Goal: Find specific page/section: Find specific page/section

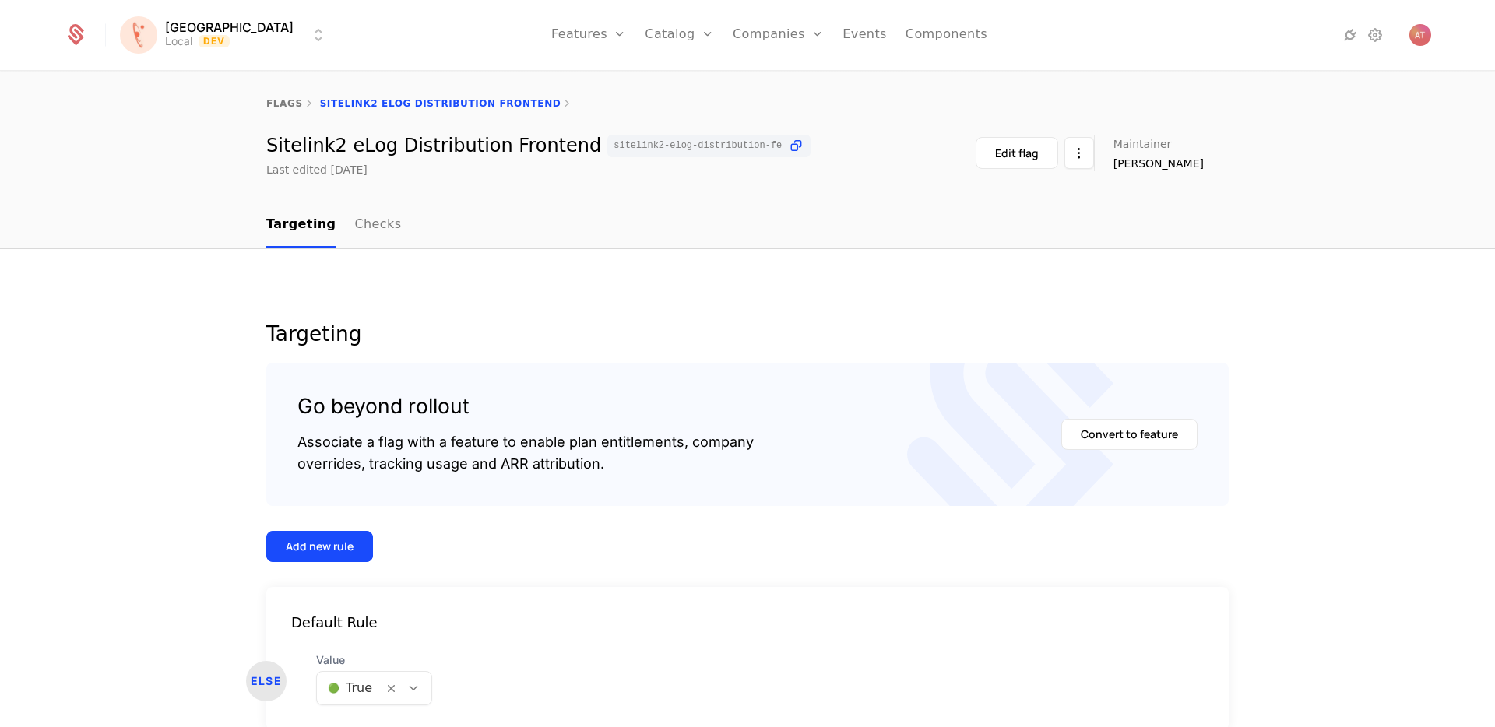
scroll to position [77, 0]
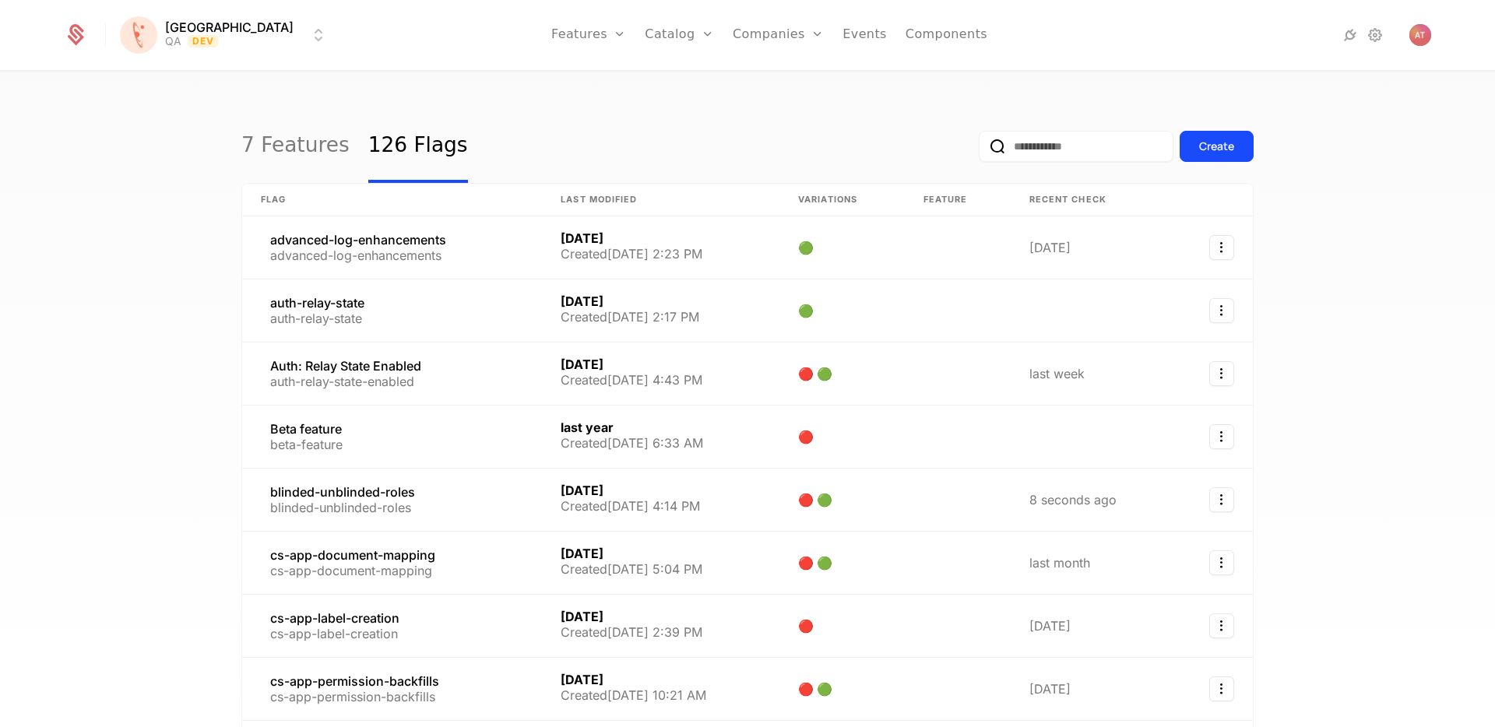
click at [1067, 143] on input "email" at bounding box center [1076, 146] width 195 height 31
type input "****"
click at [979, 150] on button "submit" at bounding box center [979, 150] width 0 height 0
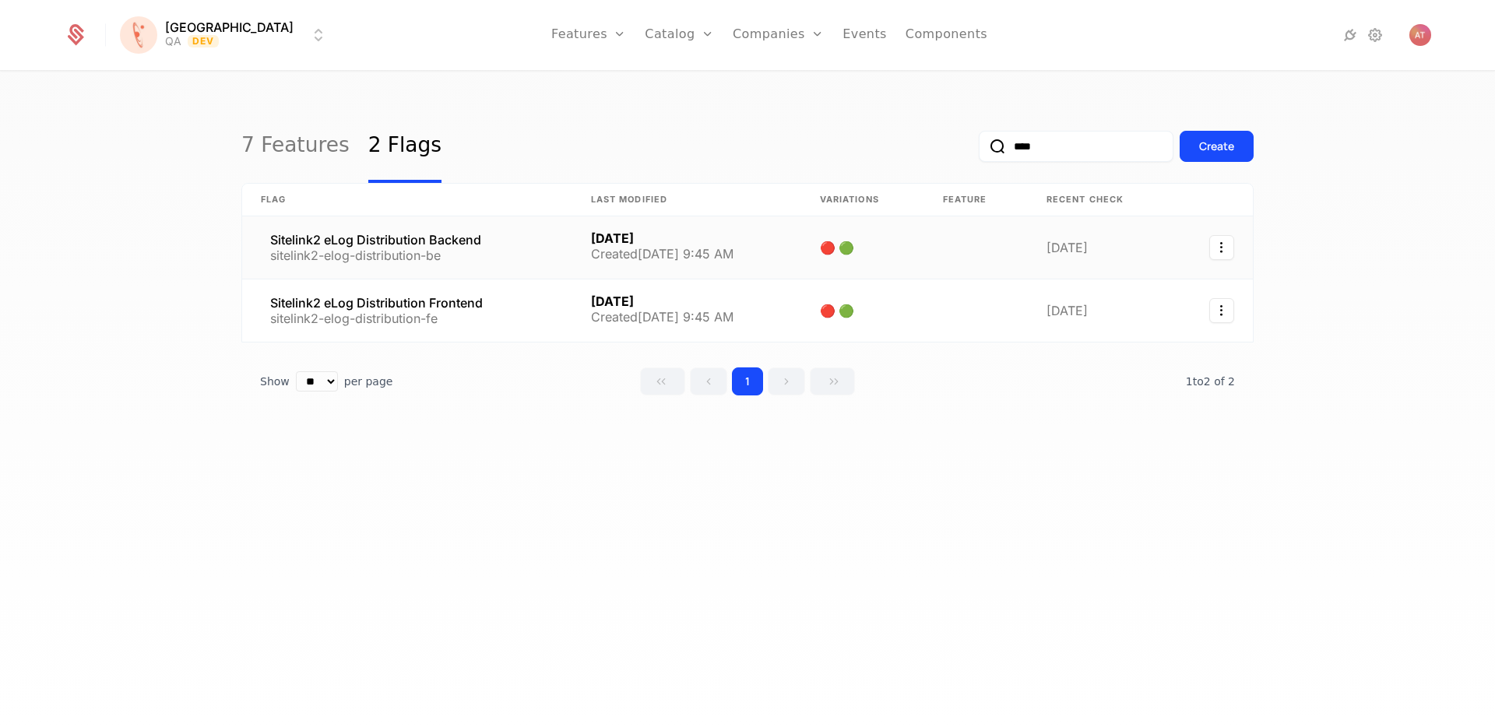
click at [352, 238] on link at bounding box center [407, 248] width 330 height 62
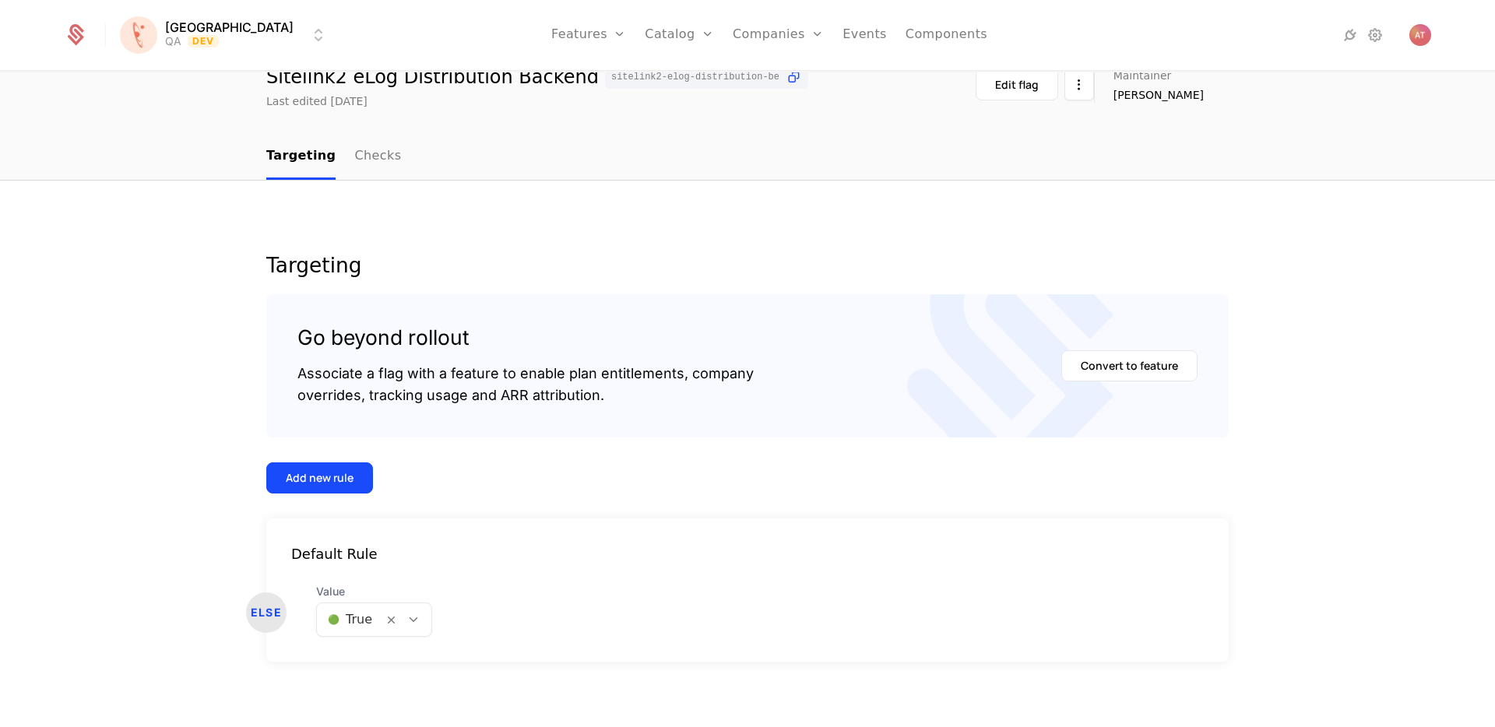
scroll to position [77, 0]
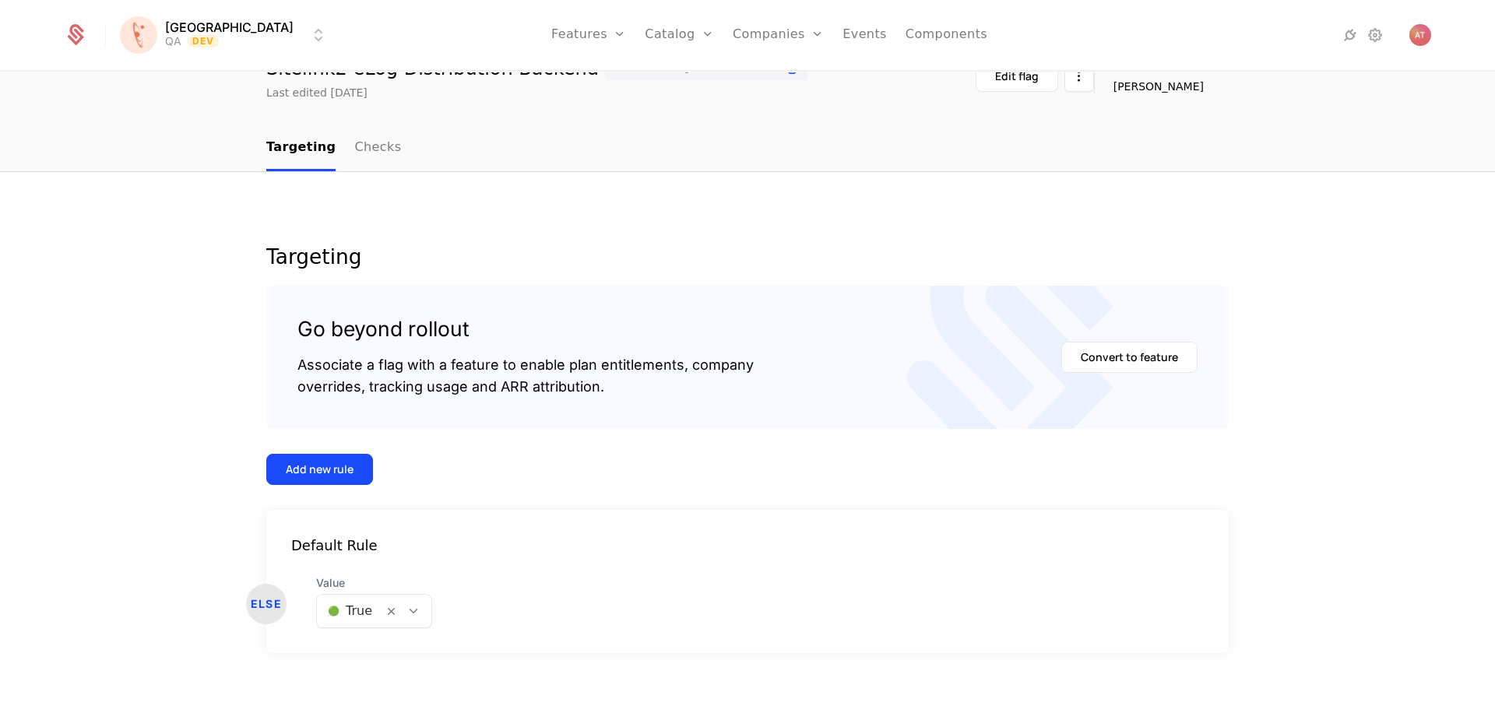
click at [198, 30] on html "[PERSON_NAME] QA Dev Features Features Flags Catalog Plans Add Ons Credits Conf…" at bounding box center [747, 363] width 1495 height 727
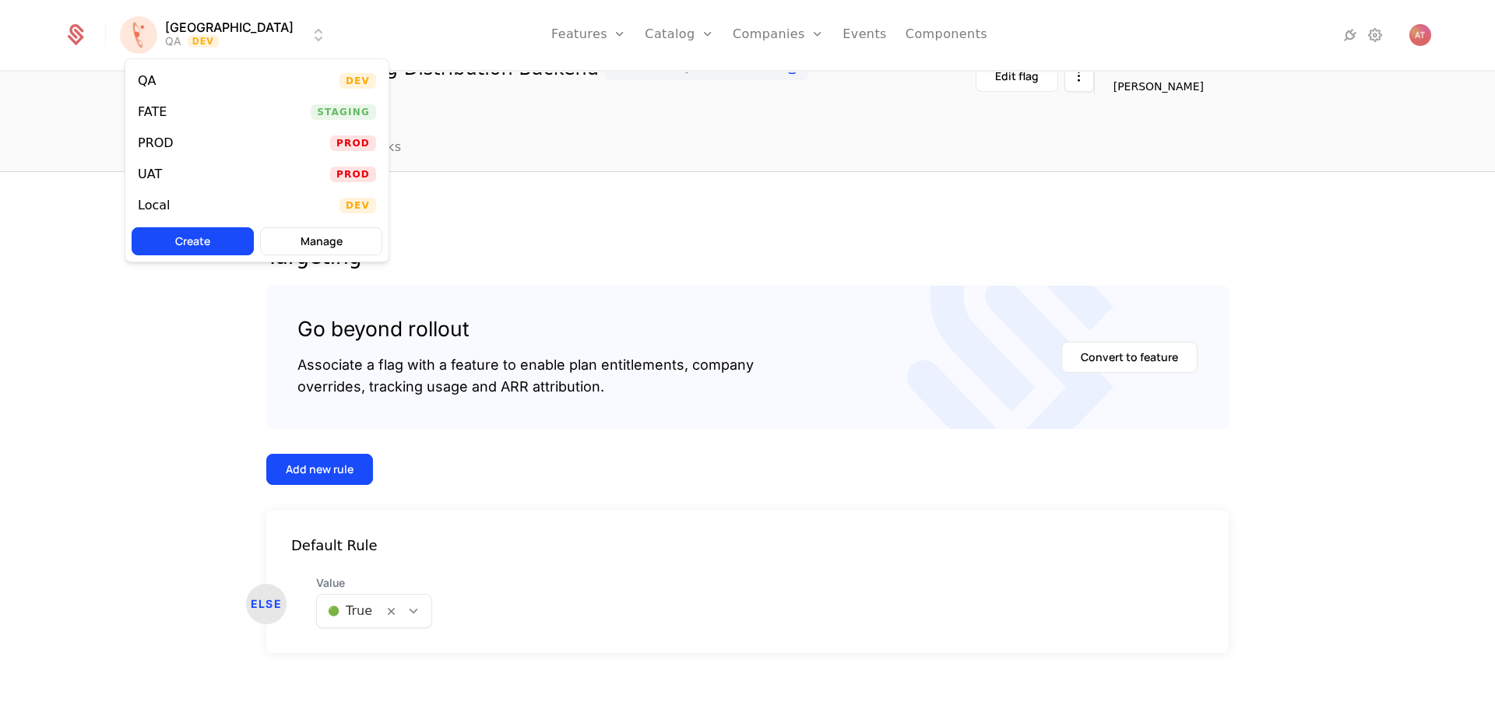
click at [170, 199] on div "Local" at bounding box center [160, 206] width 44 height 16
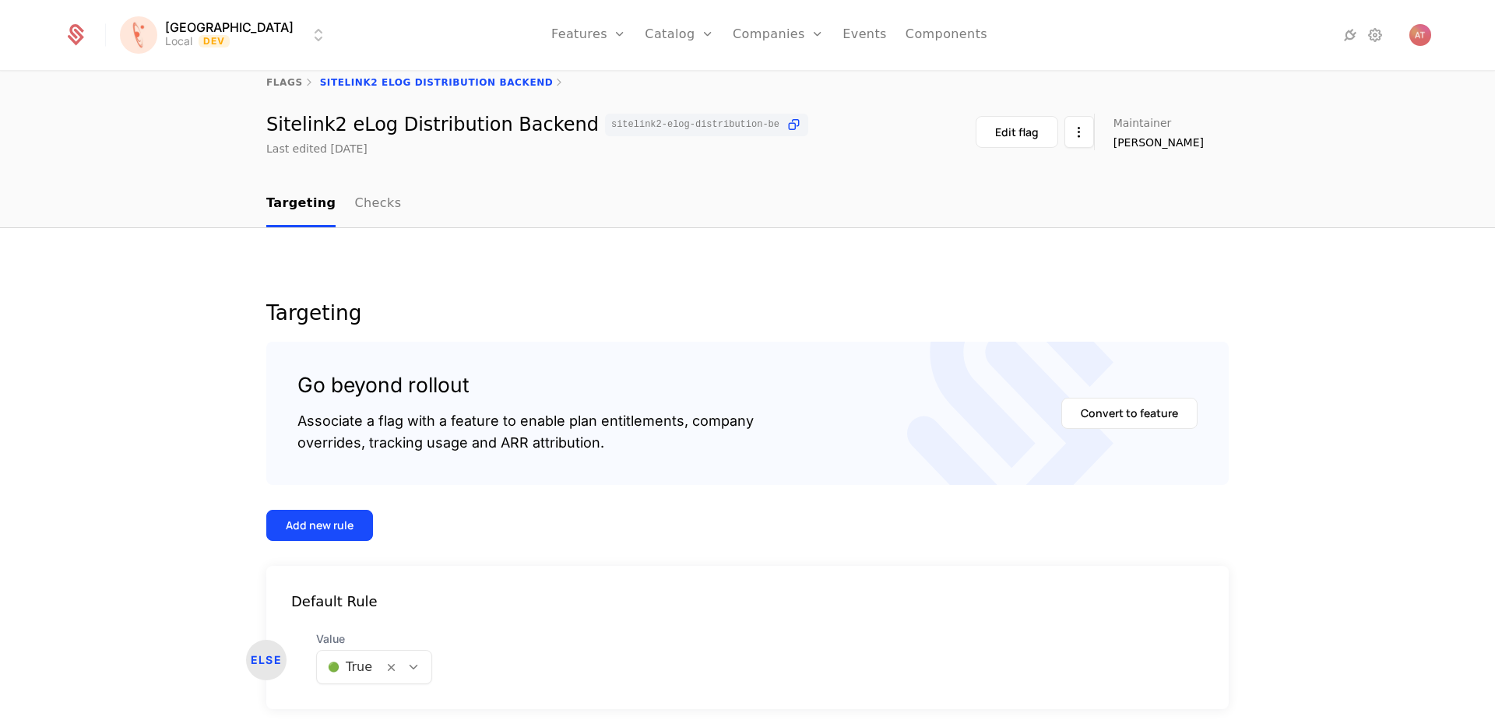
scroll to position [77, 0]
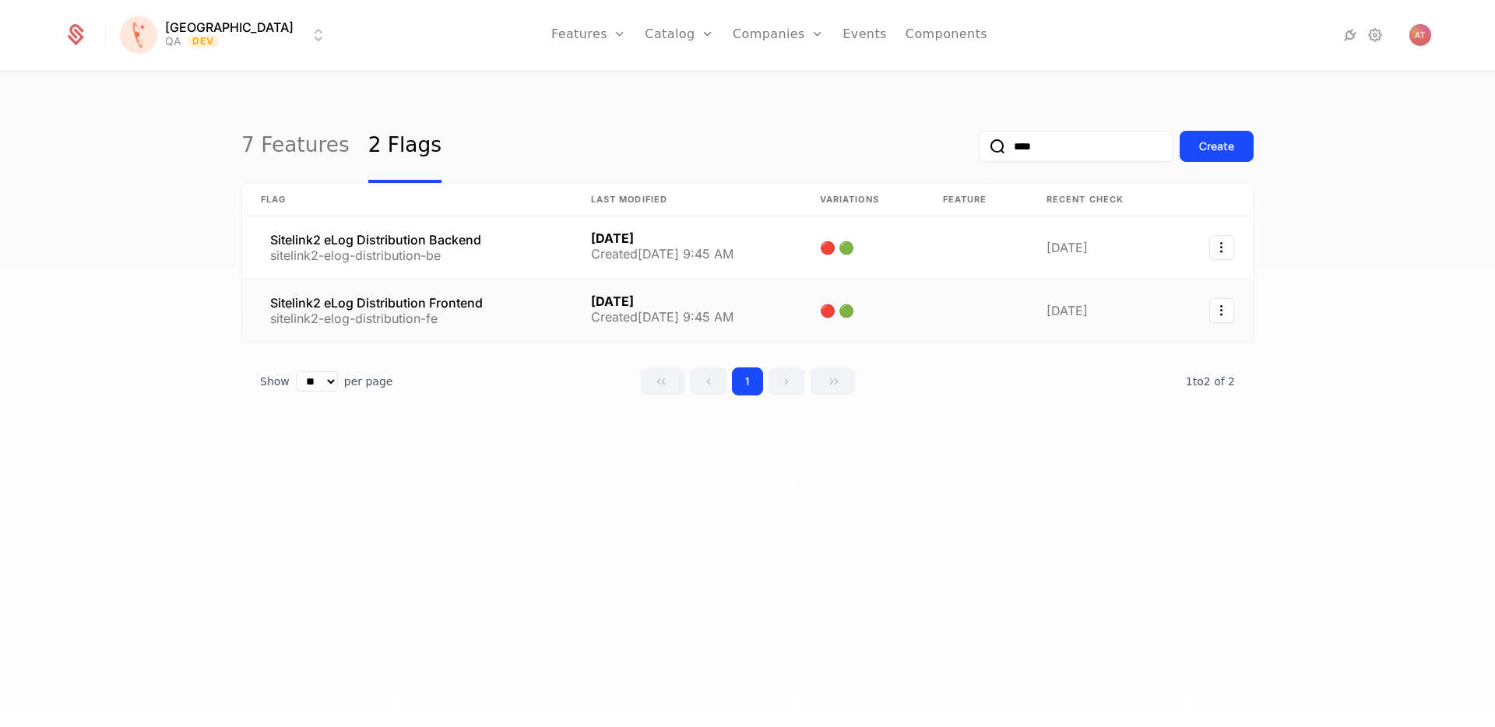
click at [446, 301] on link at bounding box center [407, 311] width 330 height 62
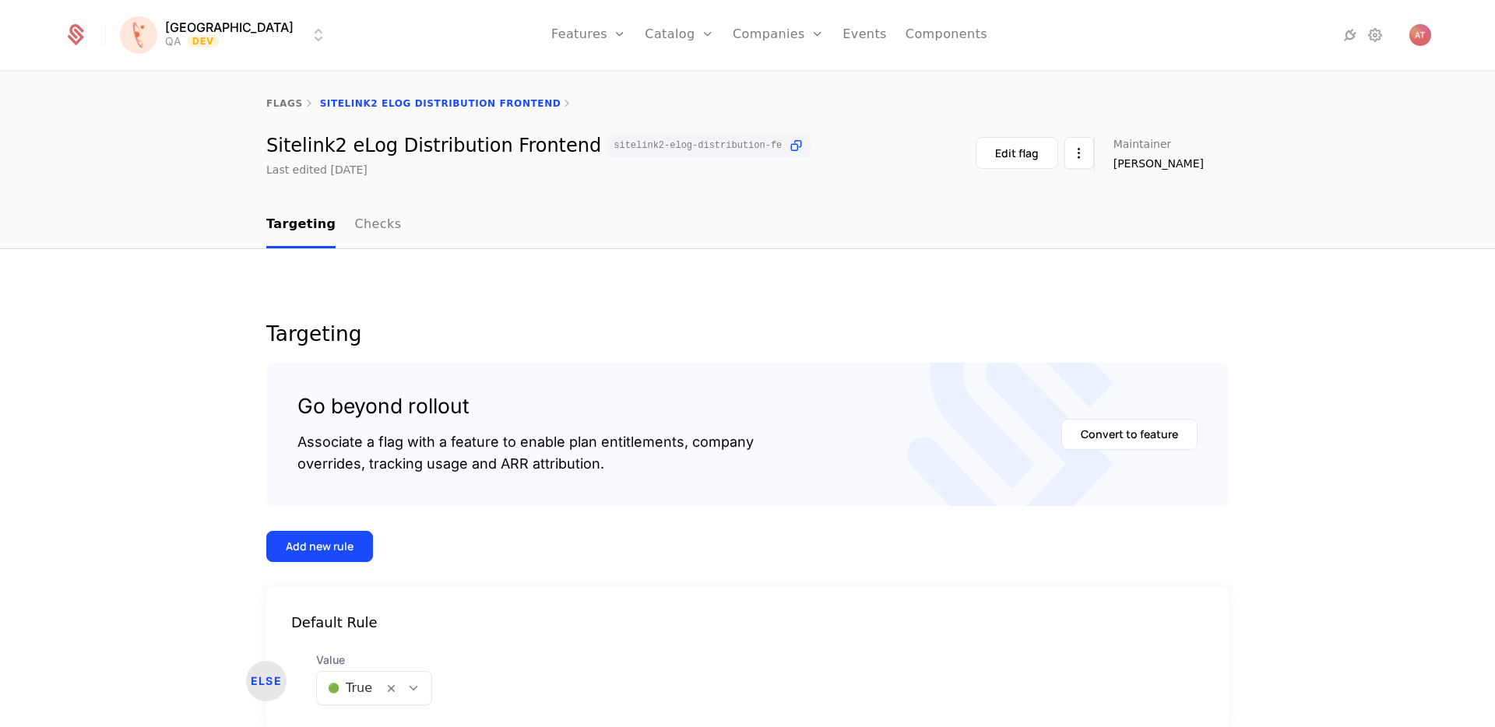
click at [216, 48] on html "[PERSON_NAME] QA Dev Features Features Flags Catalog Plans Add Ons Credits Conf…" at bounding box center [747, 363] width 1495 height 727
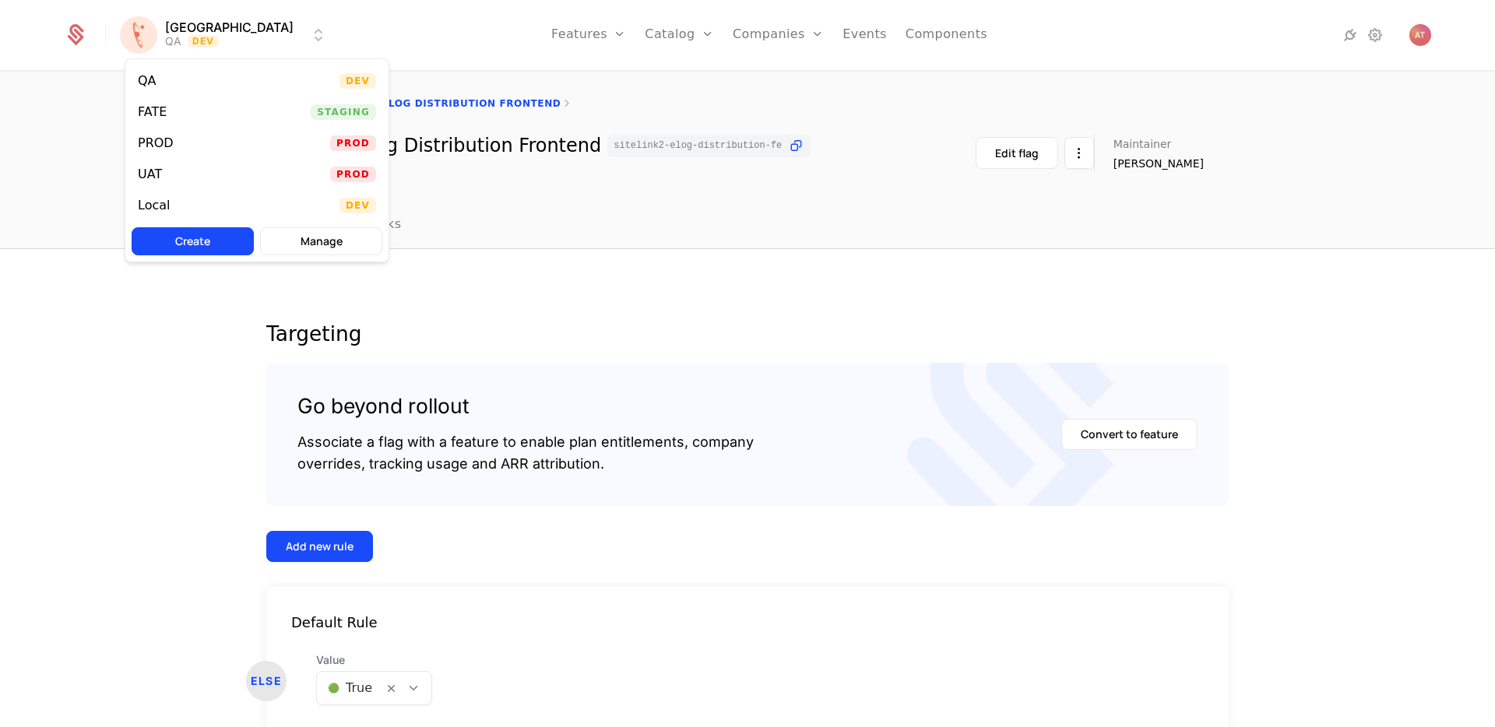
click at [174, 210] on div "Local" at bounding box center [160, 206] width 44 height 16
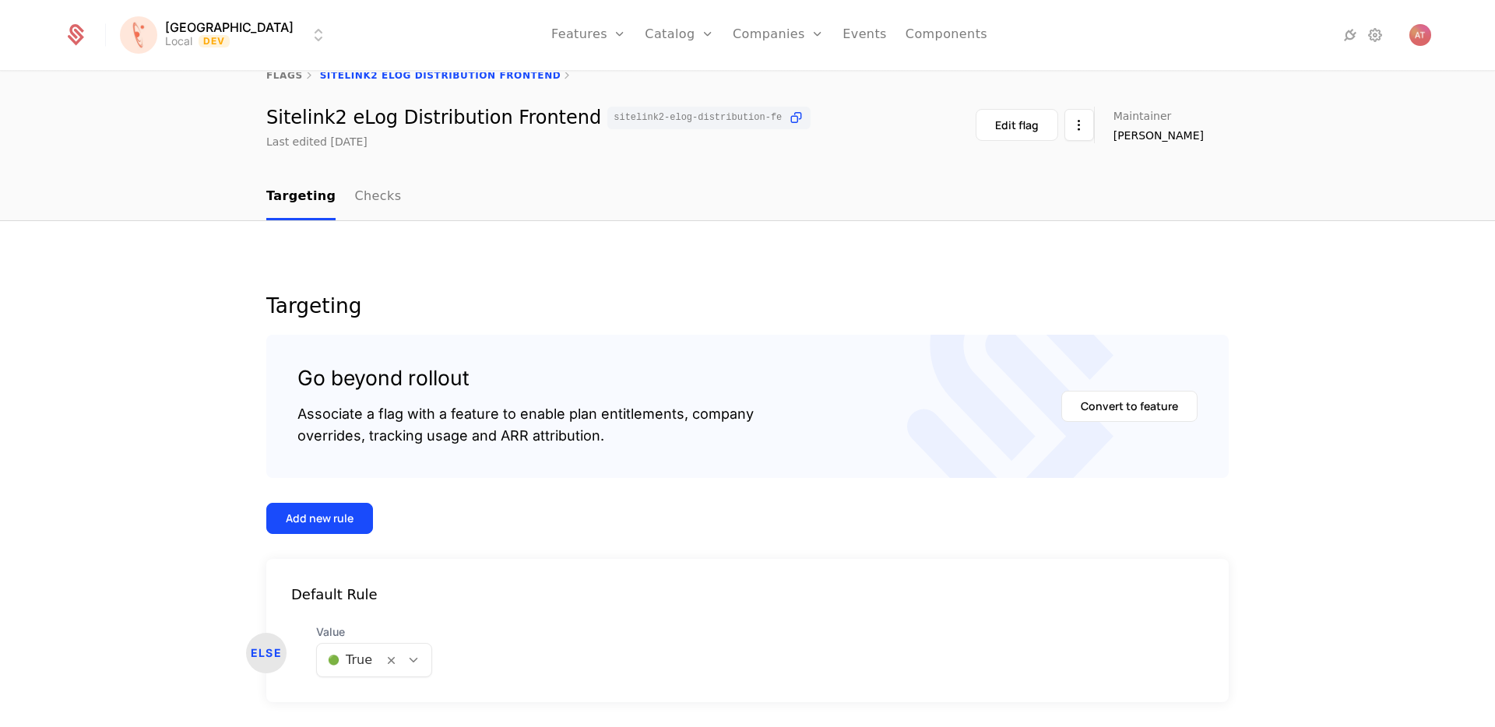
scroll to position [77, 0]
